Goal: Transaction & Acquisition: Obtain resource

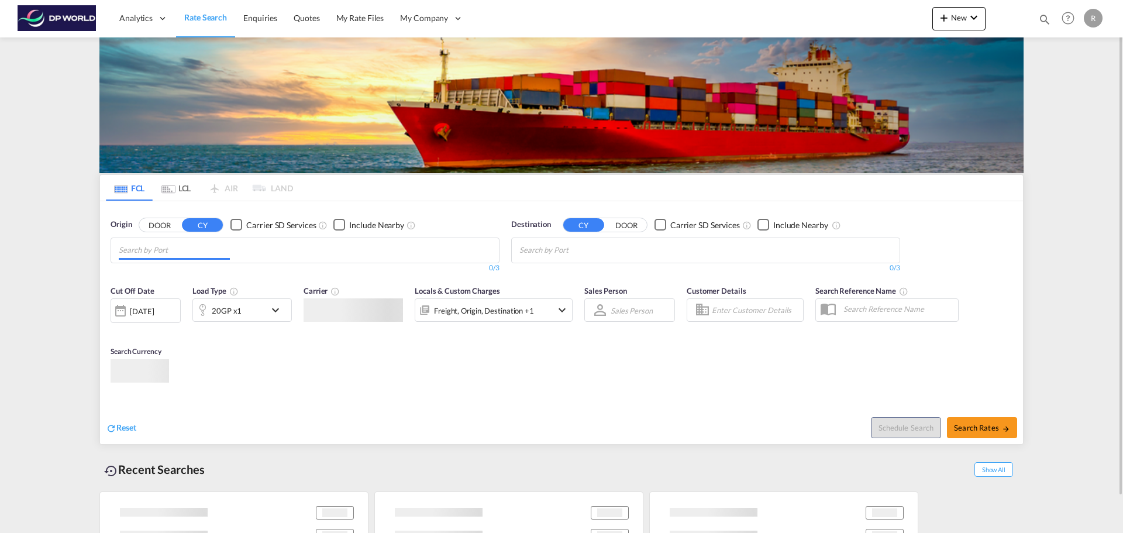
click at [292, 260] on md-chips at bounding box center [305, 250] width 388 height 25
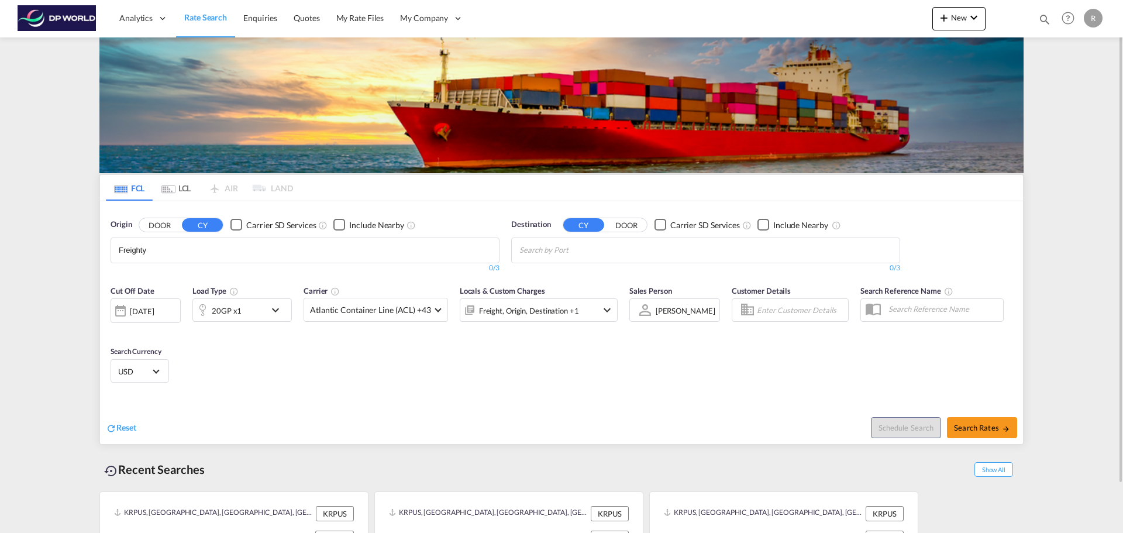
drag, startPoint x: 156, startPoint y: 260, endPoint x: 122, endPoint y: 261, distance: 33.9
drag, startPoint x: 136, startPoint y: 257, endPoint x: 143, endPoint y: 256, distance: 7.1
click at [135, 256] on input "Freighty" at bounding box center [174, 250] width 111 height 19
drag, startPoint x: 146, startPoint y: 250, endPoint x: 160, endPoint y: 254, distance: 14.1
type input "F"
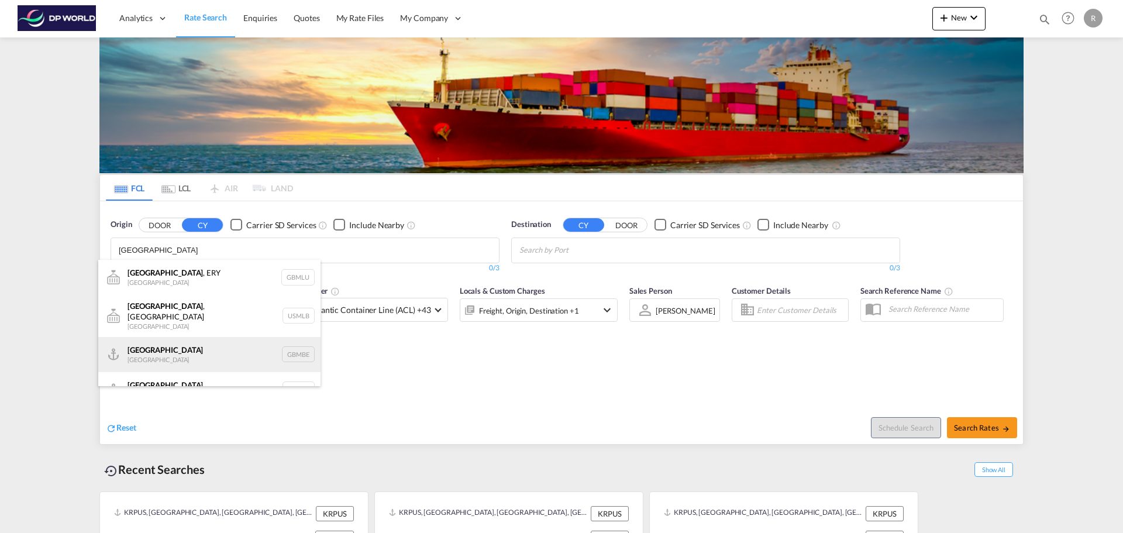
scroll to position [14, 0]
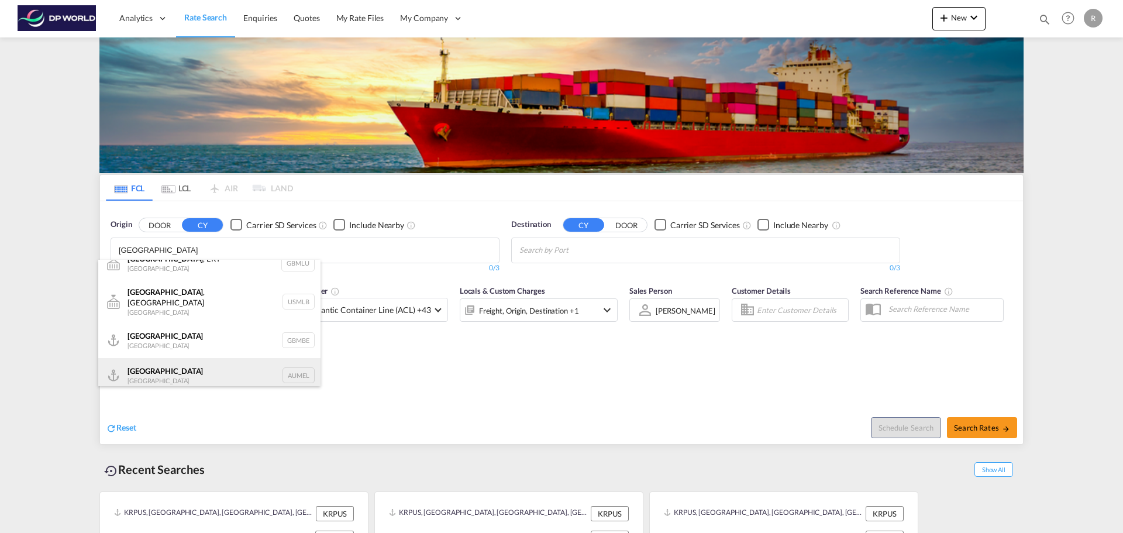
type input "[GEOGRAPHIC_DATA]"
click at [236, 366] on div "[GEOGRAPHIC_DATA] [GEOGRAPHIC_DATA] AUMEL" at bounding box center [209, 375] width 222 height 35
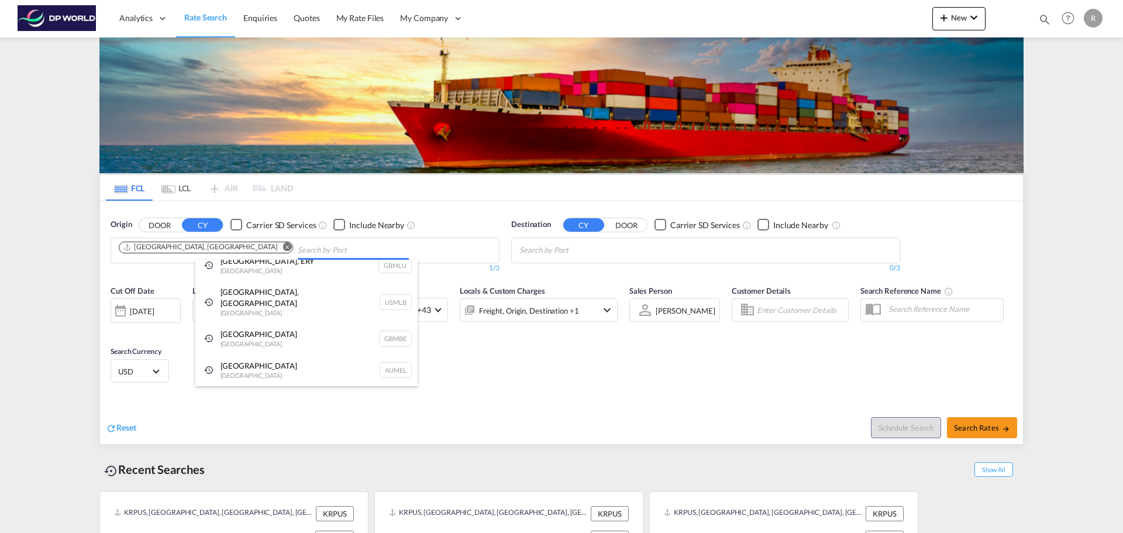
scroll to position [0, 0]
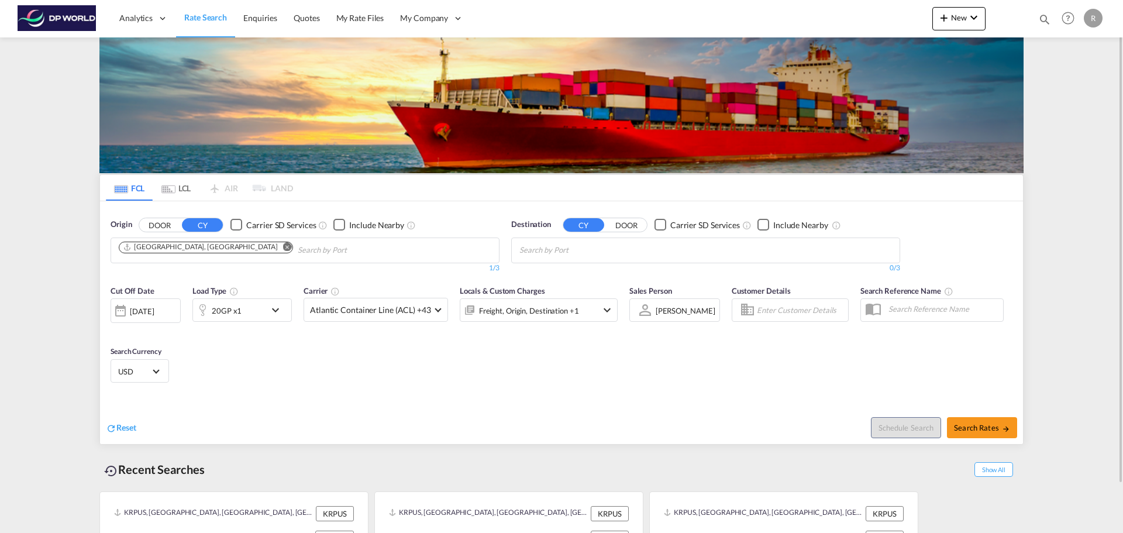
click at [705, 255] on md-chips at bounding box center [706, 250] width 388 height 25
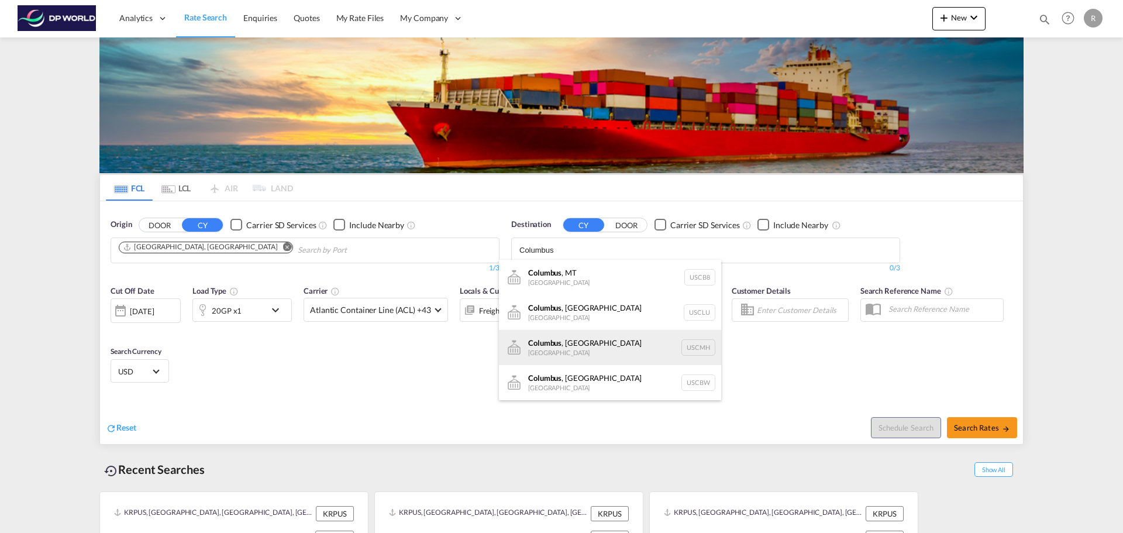
type input "Columbus"
click at [599, 341] on div "[GEOGRAPHIC_DATA] , [GEOGRAPHIC_DATA] [GEOGRAPHIC_DATA] USCMH" at bounding box center [610, 347] width 222 height 35
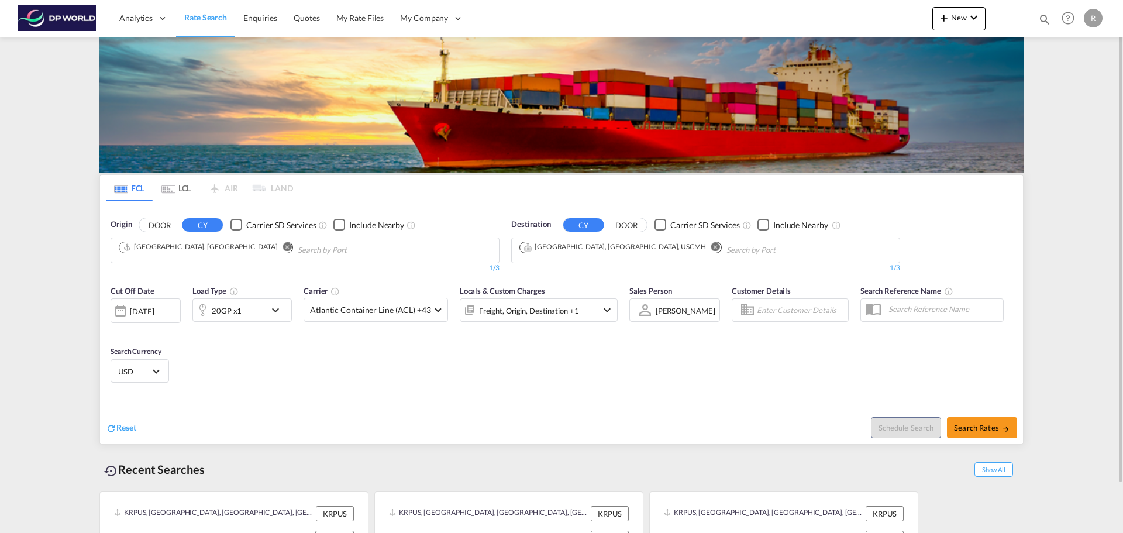
click at [247, 317] on div "20GP x1" at bounding box center [229, 309] width 73 height 23
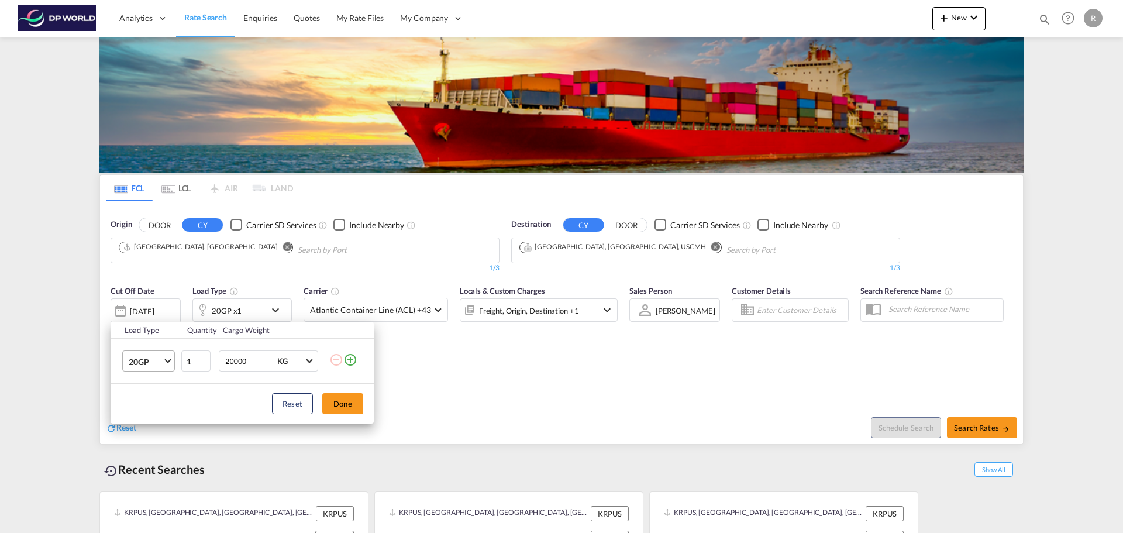
click at [163, 357] on md-select-value "20GP" at bounding box center [150, 361] width 47 height 20
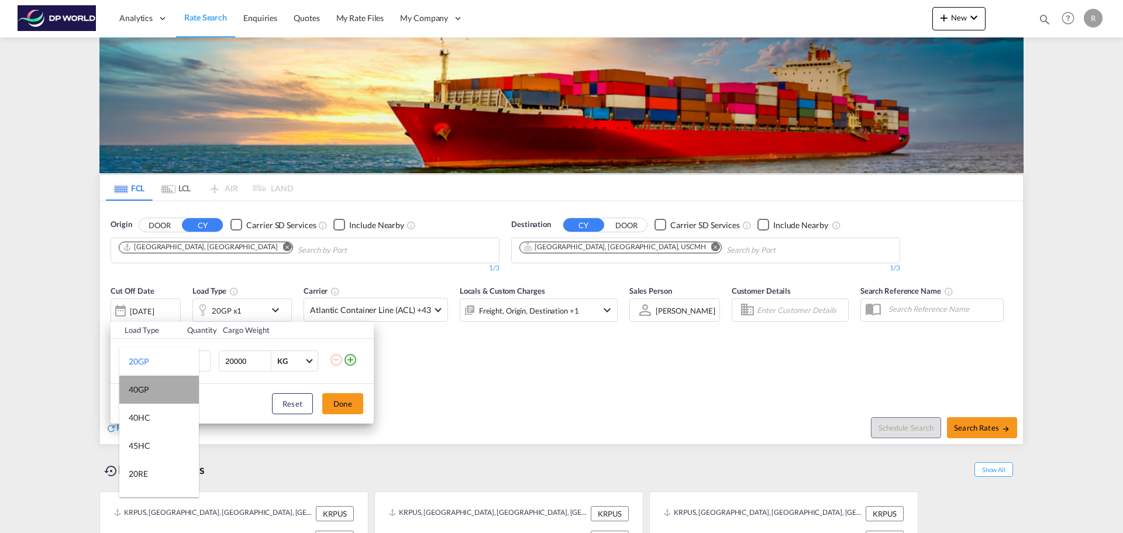
click at [161, 395] on md-option "40GP" at bounding box center [159, 389] width 80 height 28
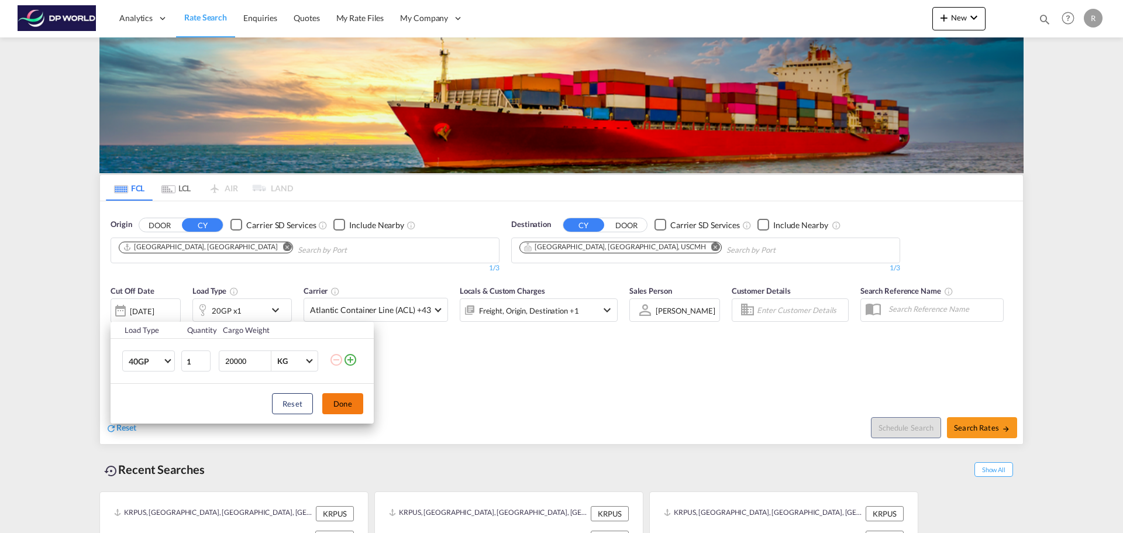
click at [340, 406] on button "Done" at bounding box center [342, 403] width 41 height 21
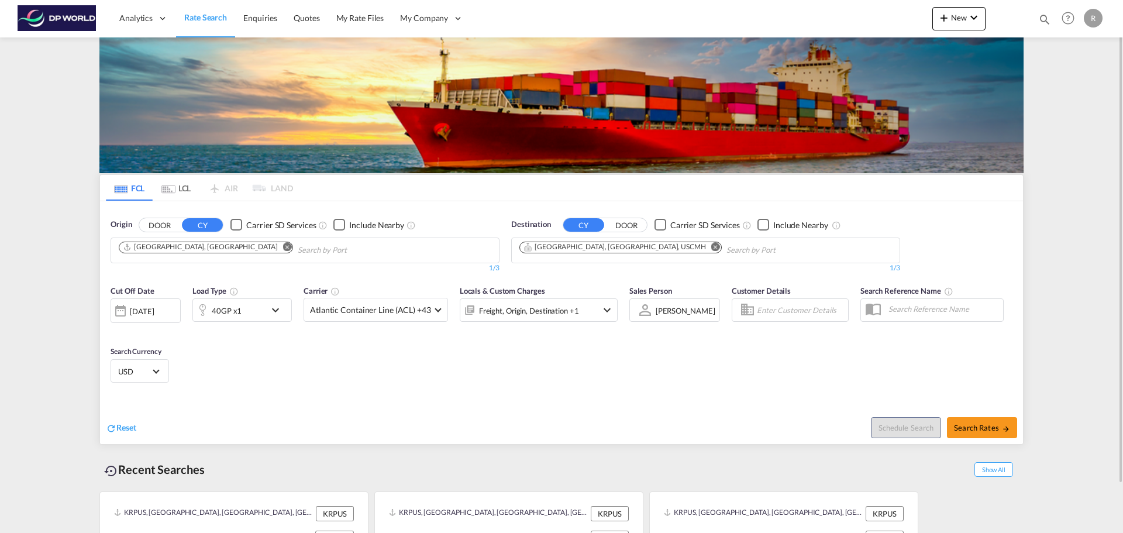
click at [137, 313] on div "[DATE]" at bounding box center [142, 311] width 24 height 11
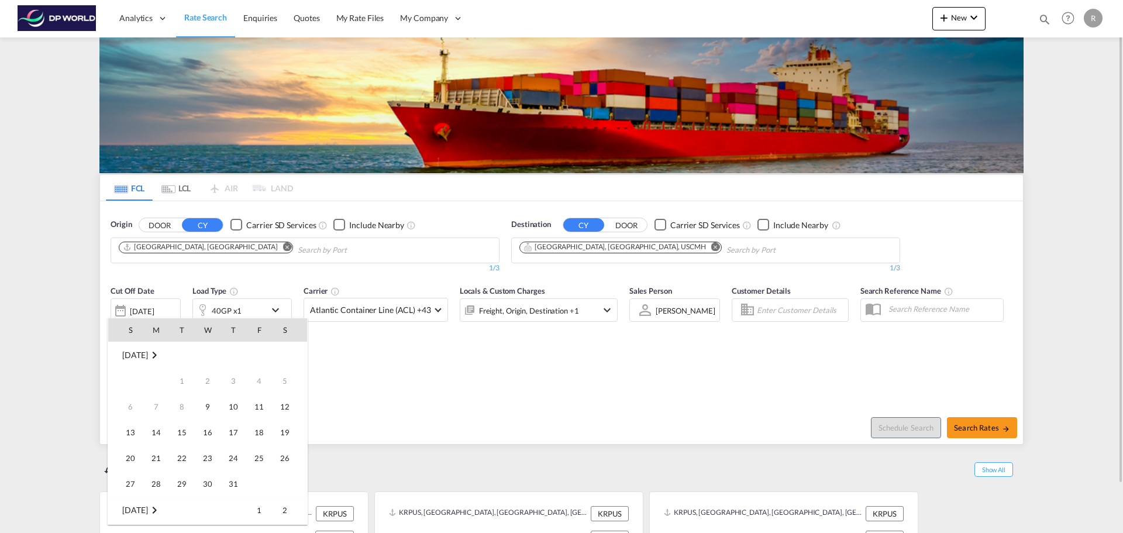
scroll to position [465, 0]
click at [237, 455] on span "30" at bounding box center [233, 457] width 23 height 23
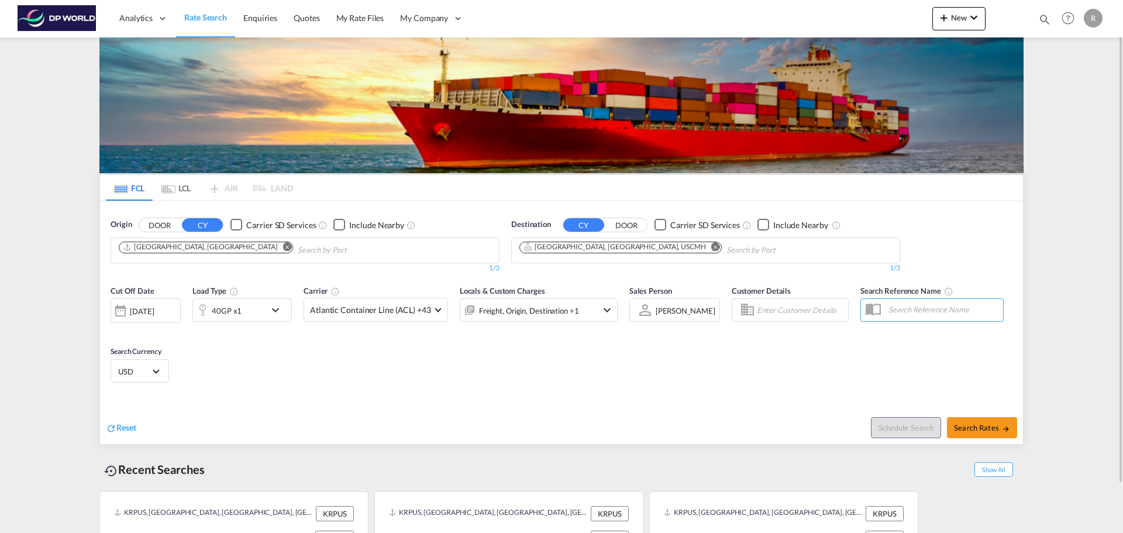
click at [339, 357] on div "Cut Off Date [DATE] [DATE] Load Type 40GP x1 Carrier Atlantic Container Line (A…" at bounding box center [561, 336] width 923 height 114
click at [426, 316] on md-select-value "Atlantic Container Line (ACL) +43" at bounding box center [375, 309] width 143 height 23
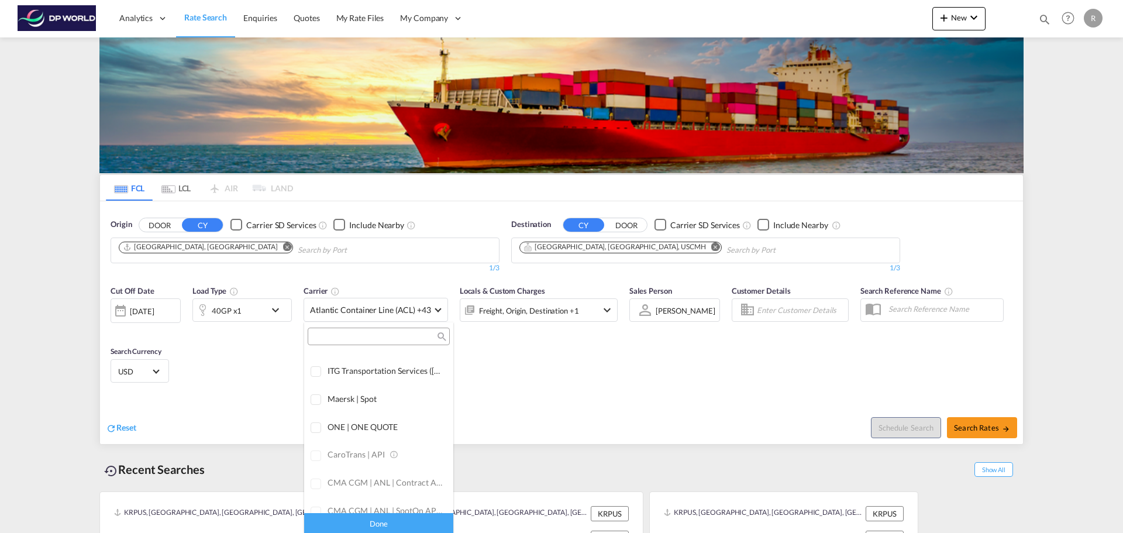
scroll to position [0, 0]
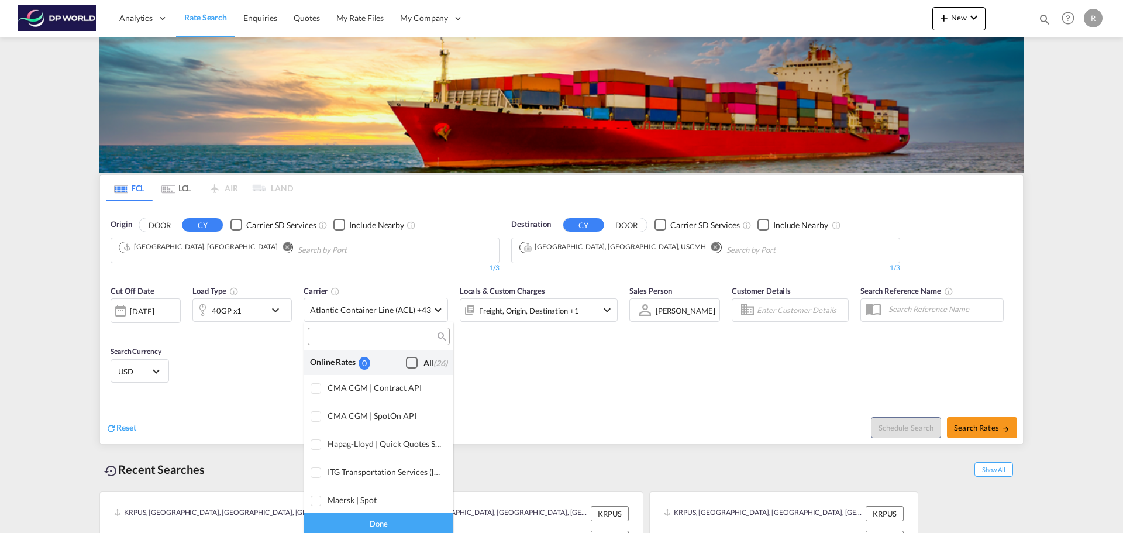
click at [406, 365] on div "Checkbox No Ink" at bounding box center [412, 363] width 12 height 12
click at [520, 351] on md-backdrop at bounding box center [561, 266] width 1123 height 533
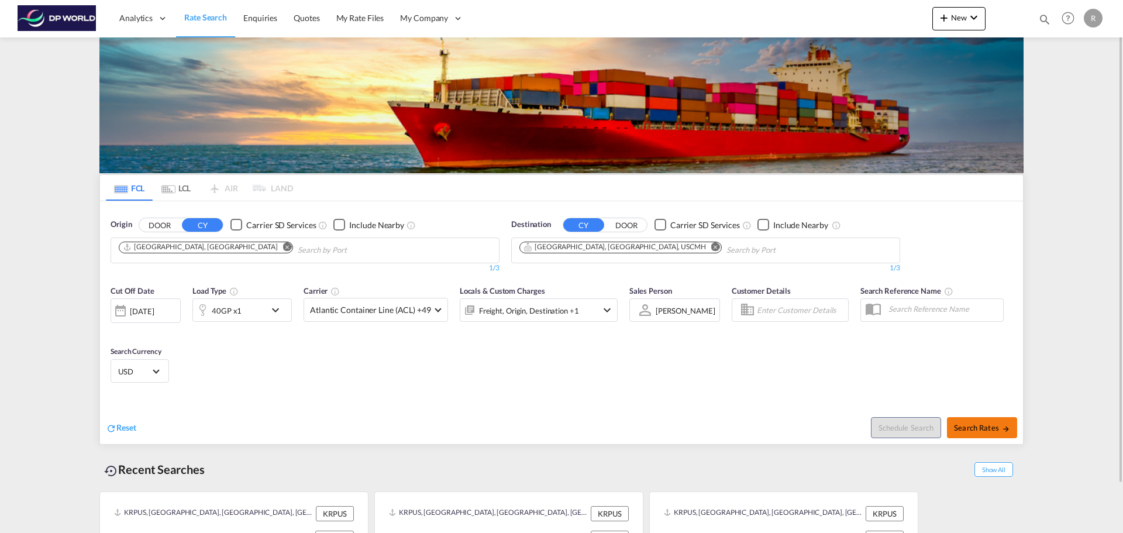
click at [983, 422] on button "Search Rates" at bounding box center [982, 427] width 70 height 21
type input "AUMEL to USCMH / [DATE]"
